Goal: Information Seeking & Learning: Learn about a topic

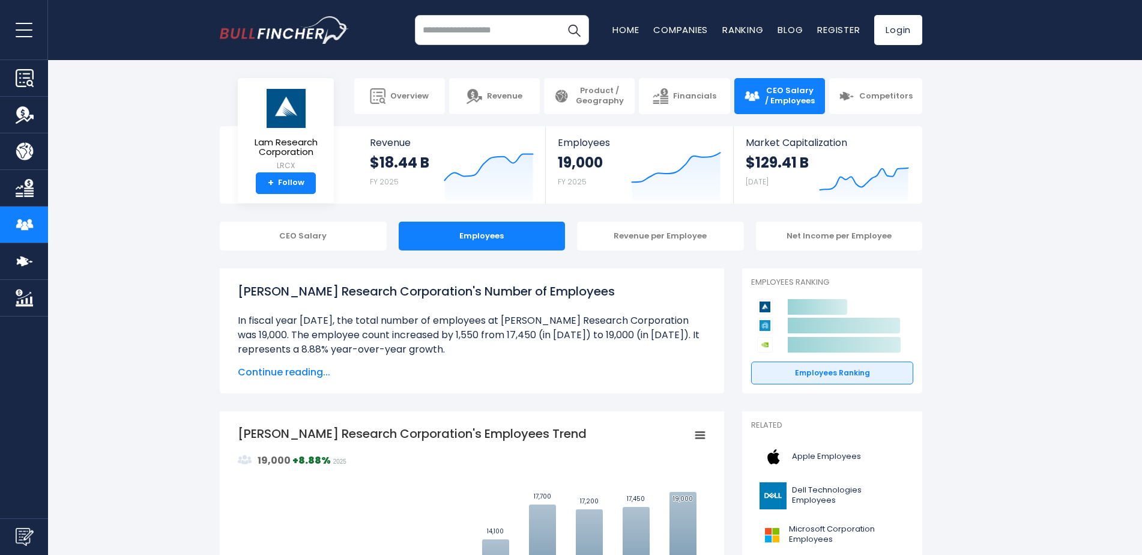
click at [284, 369] on span "Continue reading..." at bounding box center [472, 372] width 468 height 14
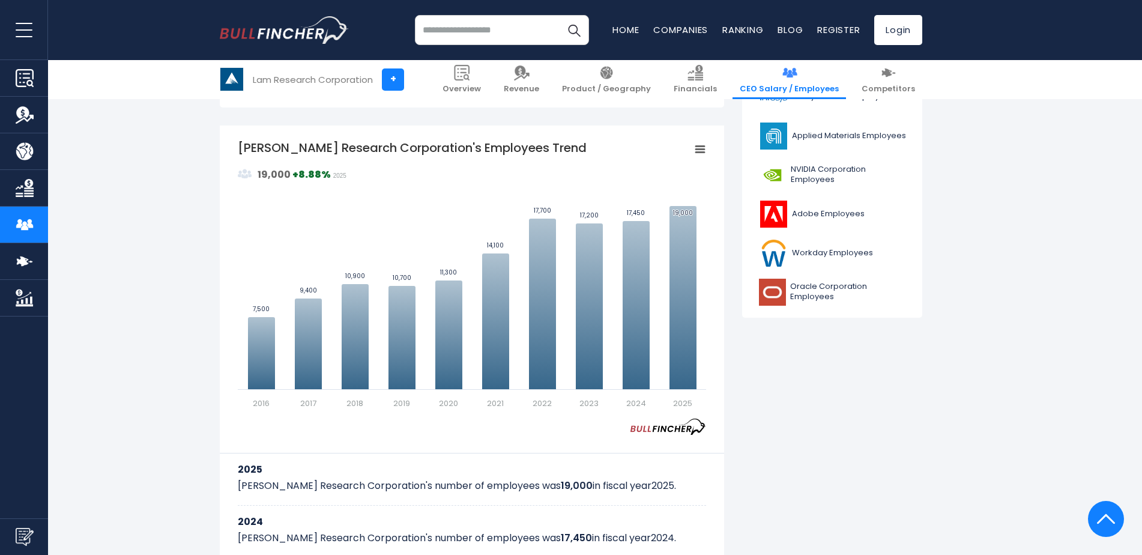
scroll to position [481, 0]
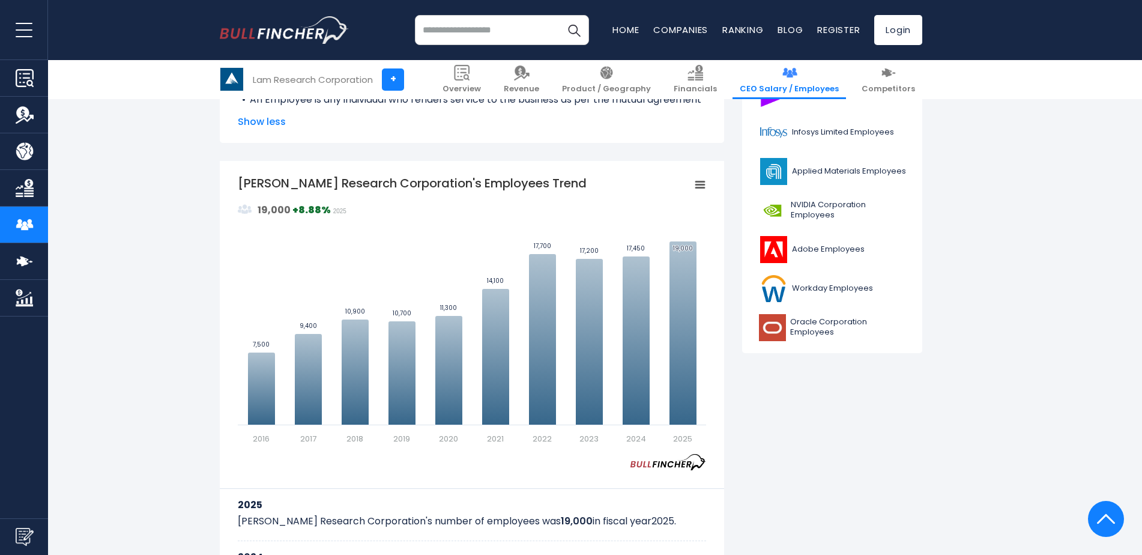
click at [701, 182] on icon "Lam Research Corporation's Employees Trend" at bounding box center [700, 185] width 8 height 6
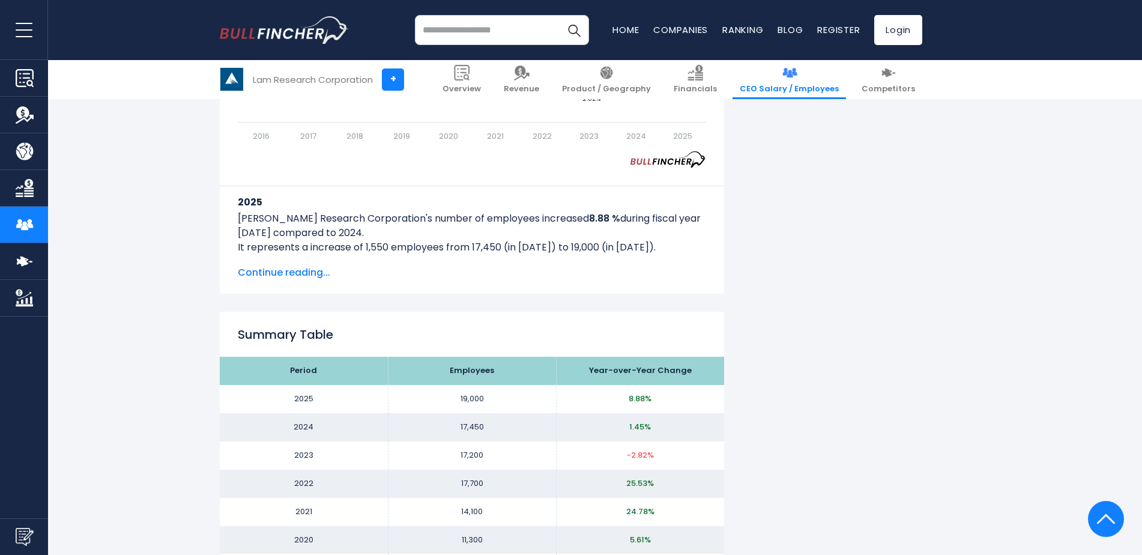
scroll to position [1021, 0]
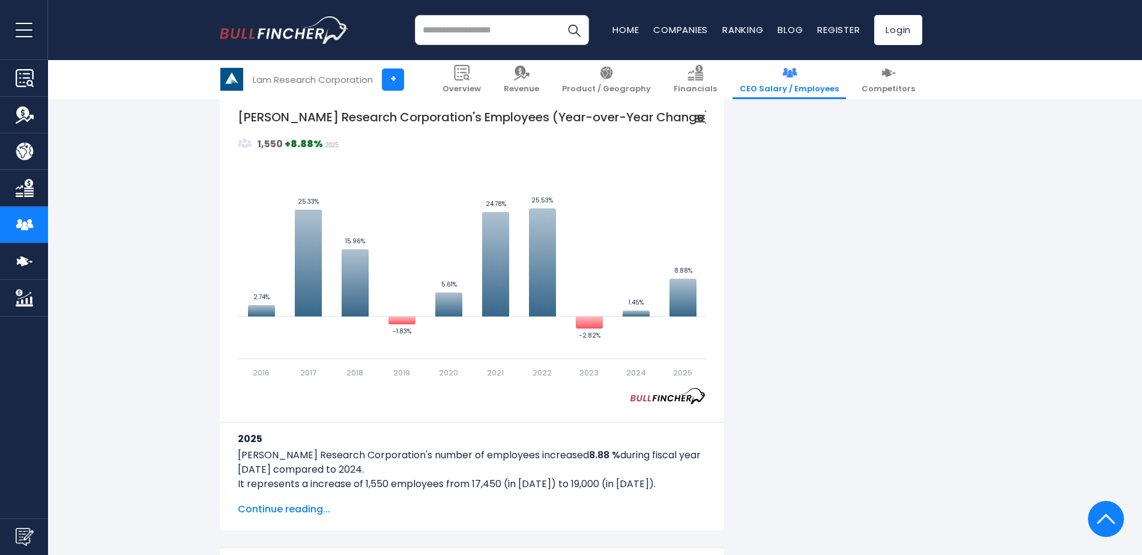
click at [323, 508] on span "Continue reading..." at bounding box center [472, 509] width 468 height 14
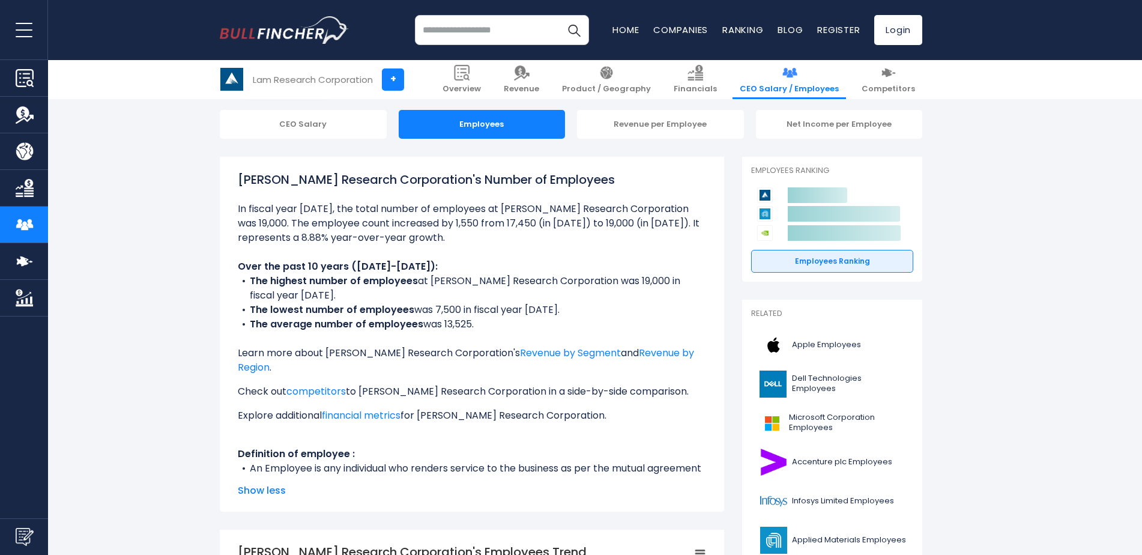
scroll to position [0, 0]
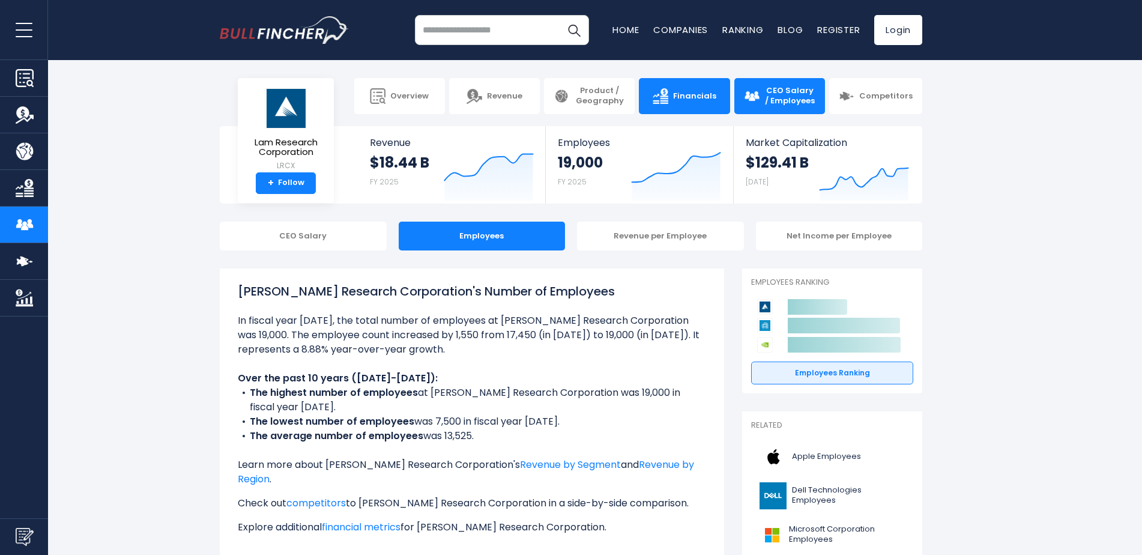
click at [700, 97] on span "Financials" at bounding box center [694, 96] width 43 height 10
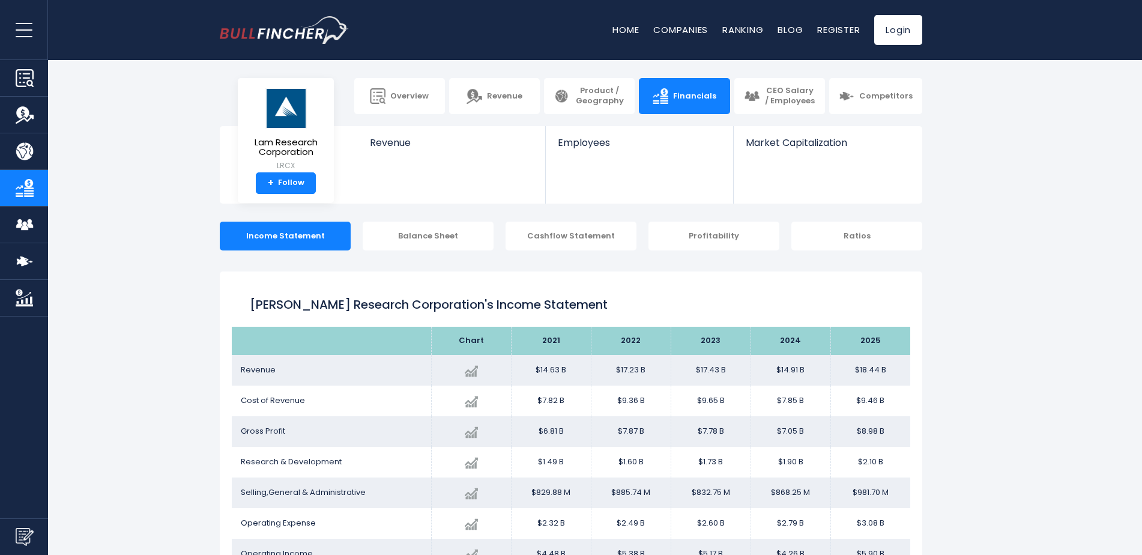
click at [502, 242] on ul "Income Statement Balance Sheet Cashflow Statement Profitability Ratios" at bounding box center [571, 238] width 703 height 32
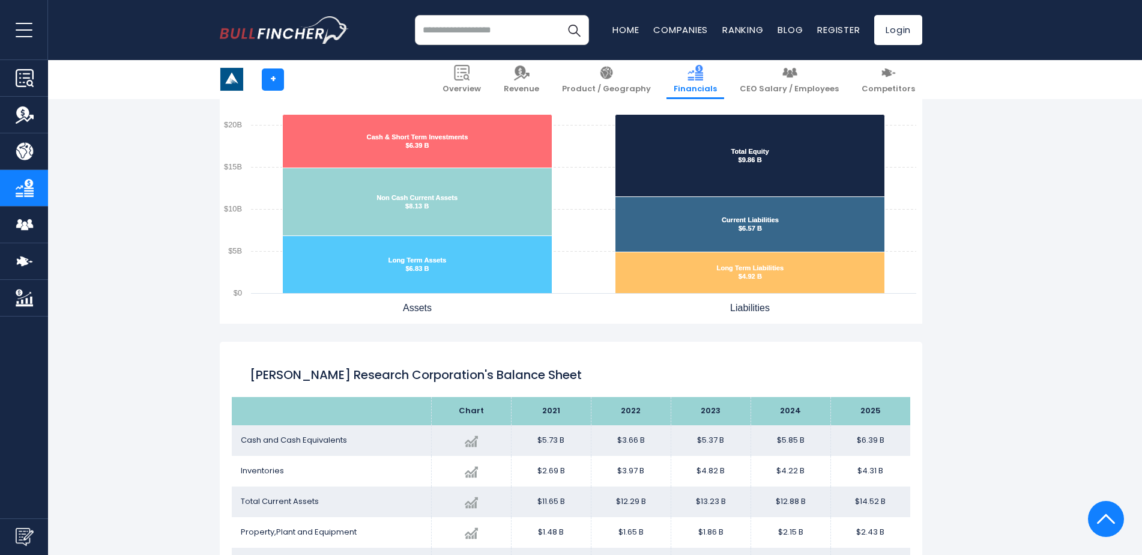
scroll to position [1011, 0]
